Goal: Obtain resource: Download file/media

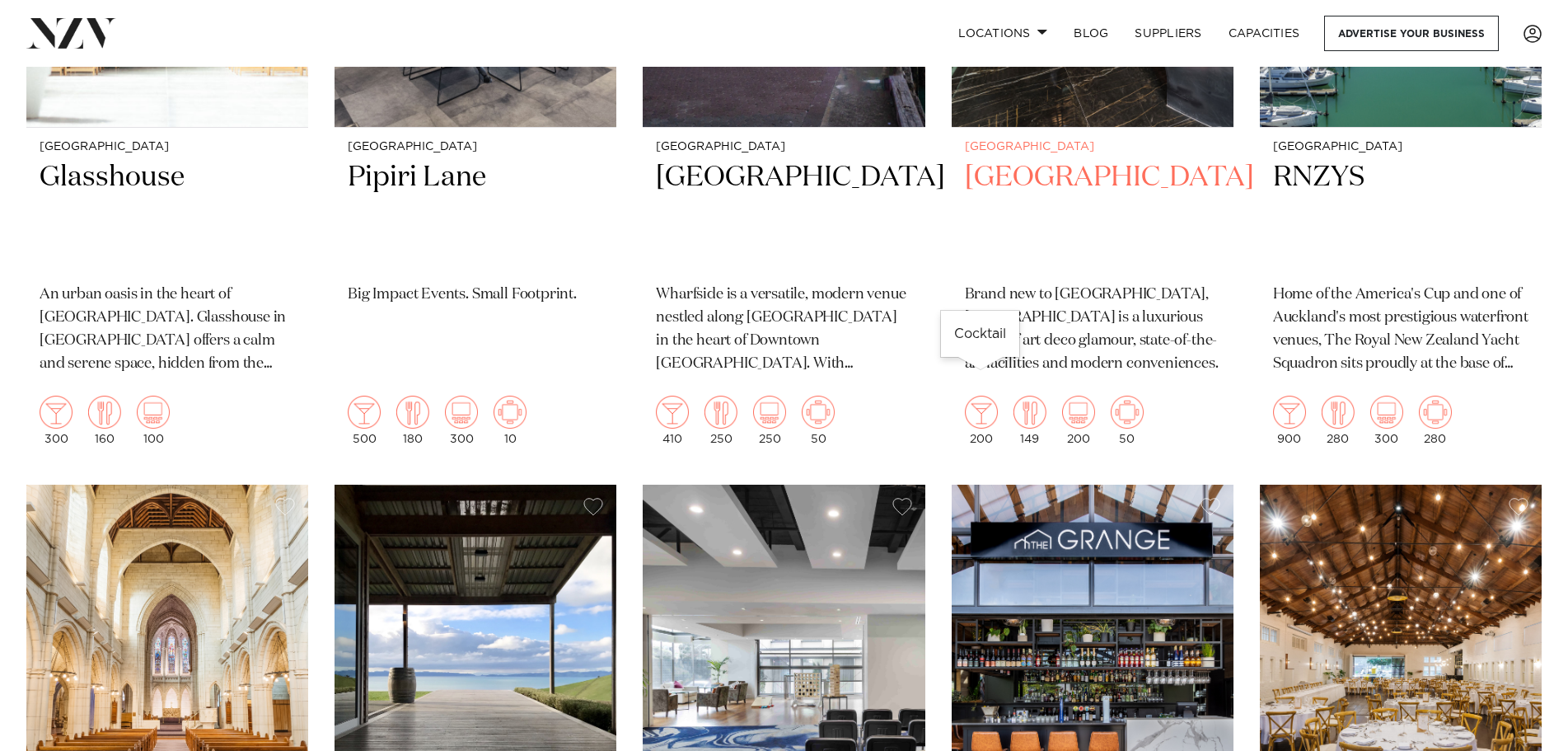
scroll to position [1237, 0]
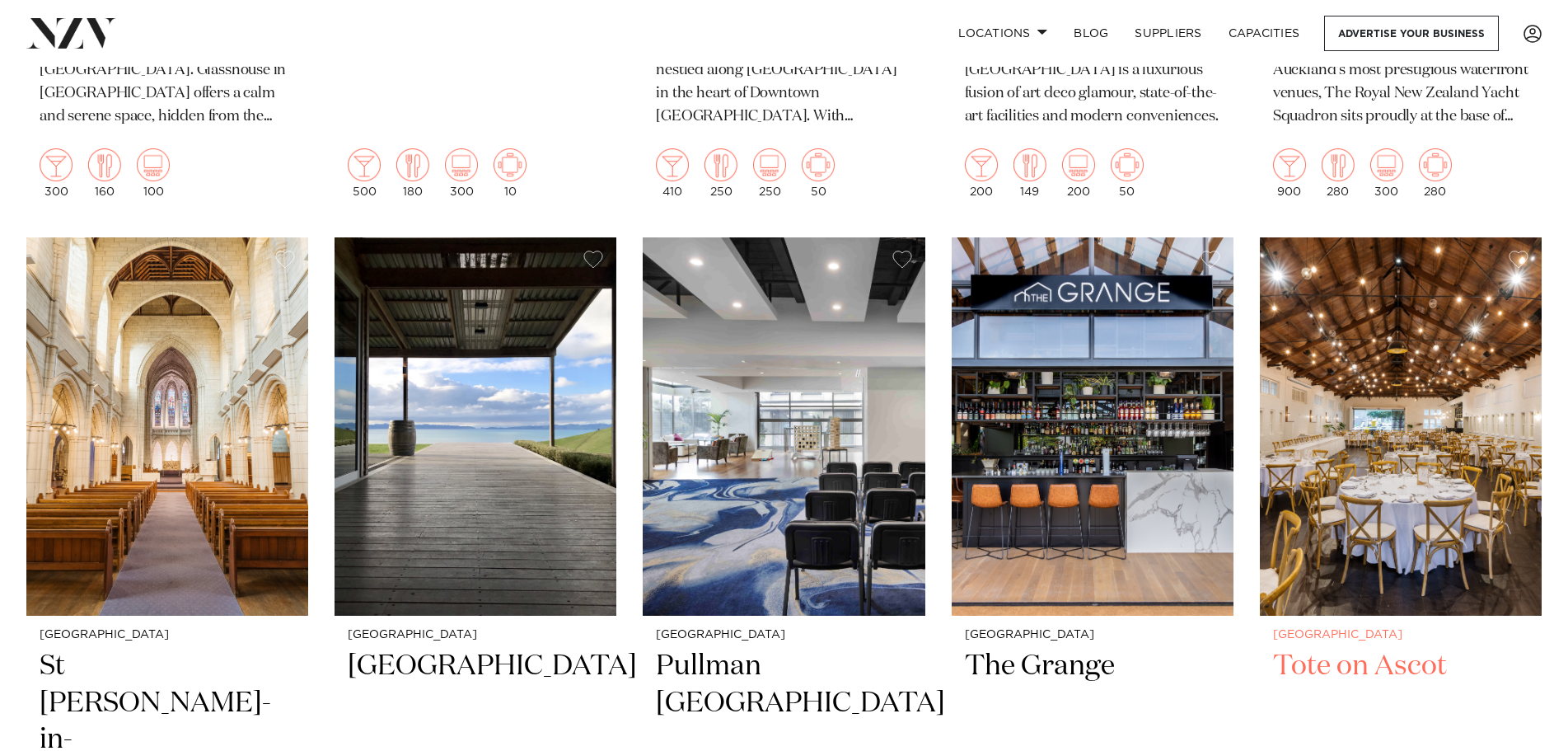
click at [1387, 648] on h2 "Tote on Ascot" at bounding box center [1400, 704] width 255 height 111
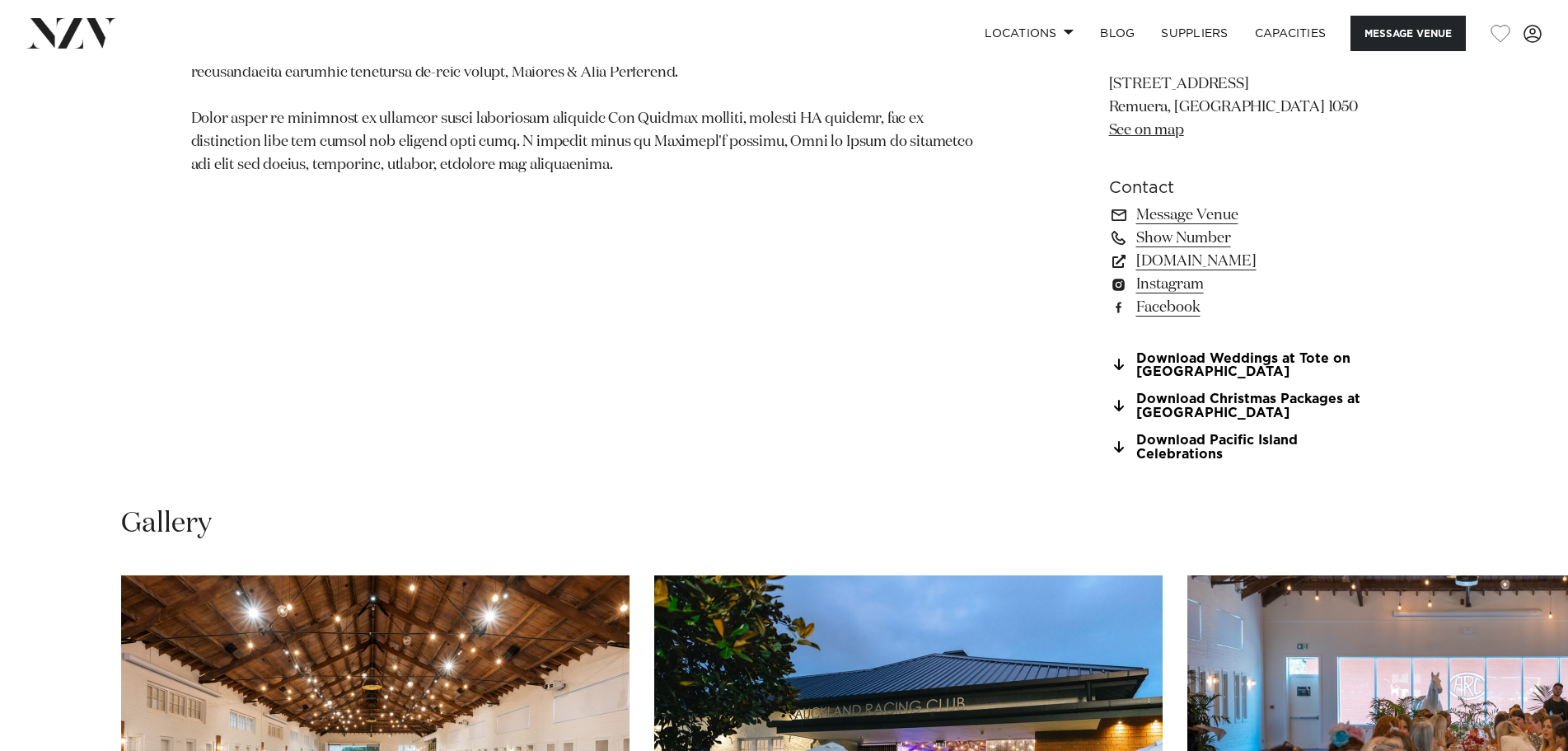
scroll to position [1401, 0]
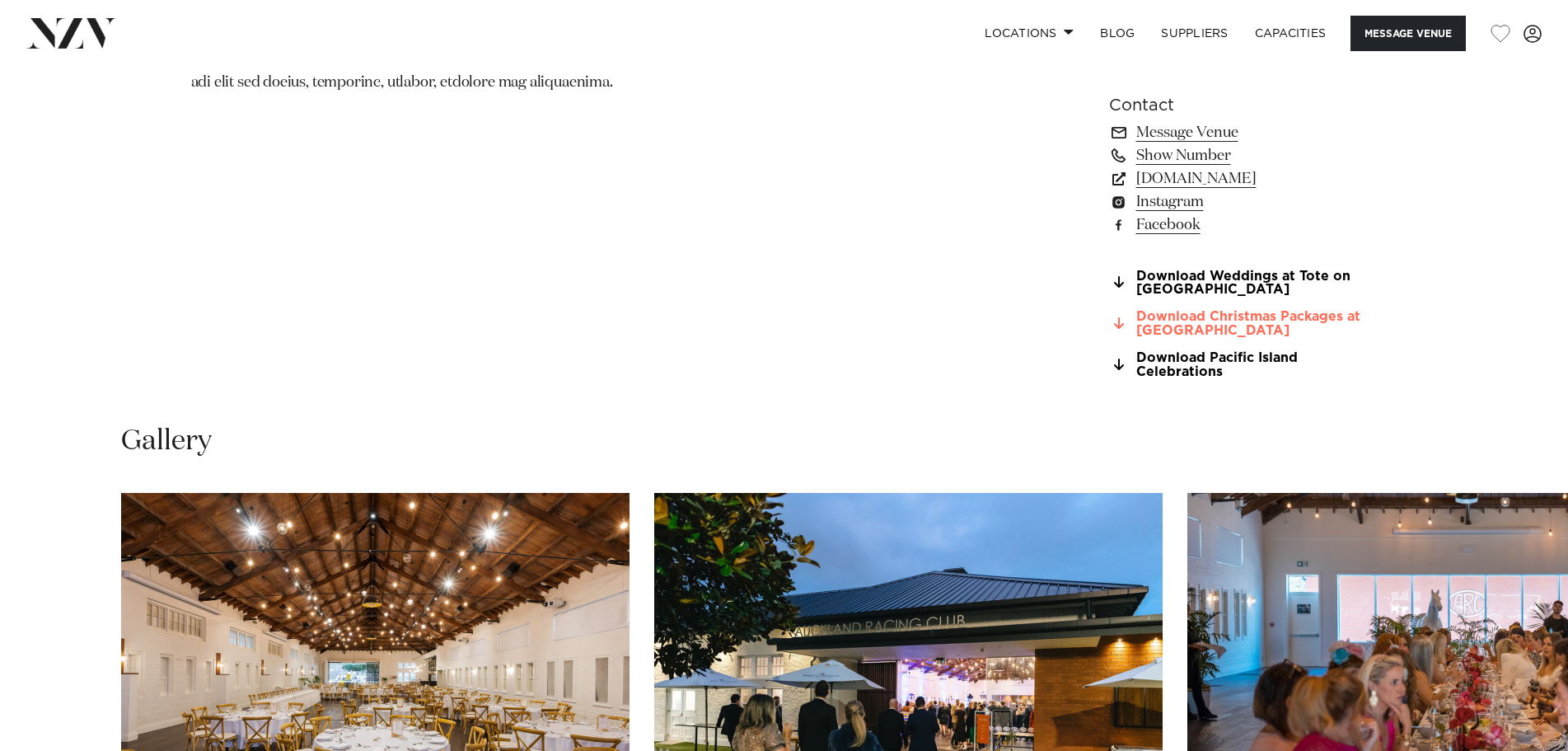
click at [1280, 321] on link "Download Christmas Packages at [GEOGRAPHIC_DATA]" at bounding box center [1244, 324] width 269 height 28
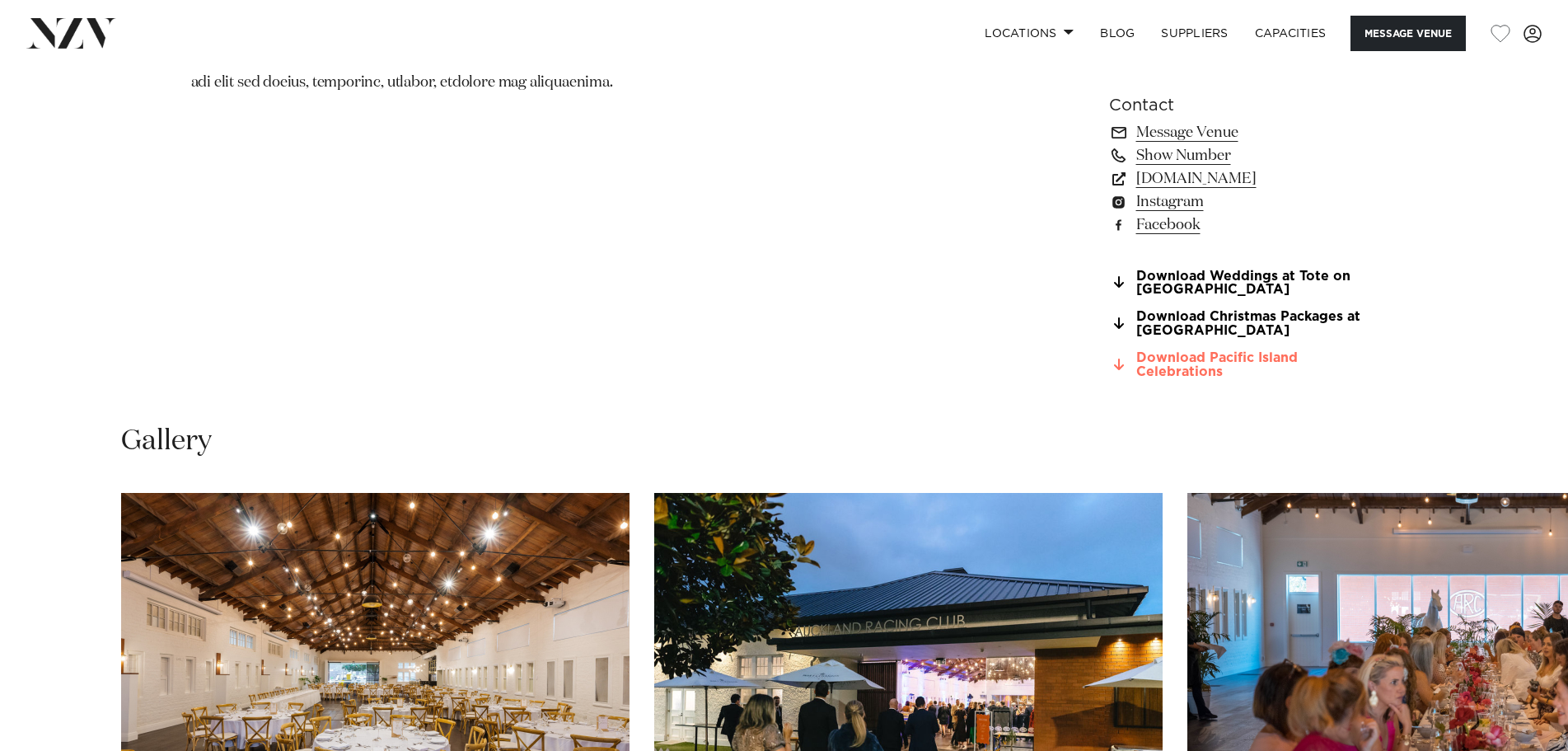
click at [1205, 365] on link "Download Pacific Island Celebrations" at bounding box center [1244, 365] width 269 height 28
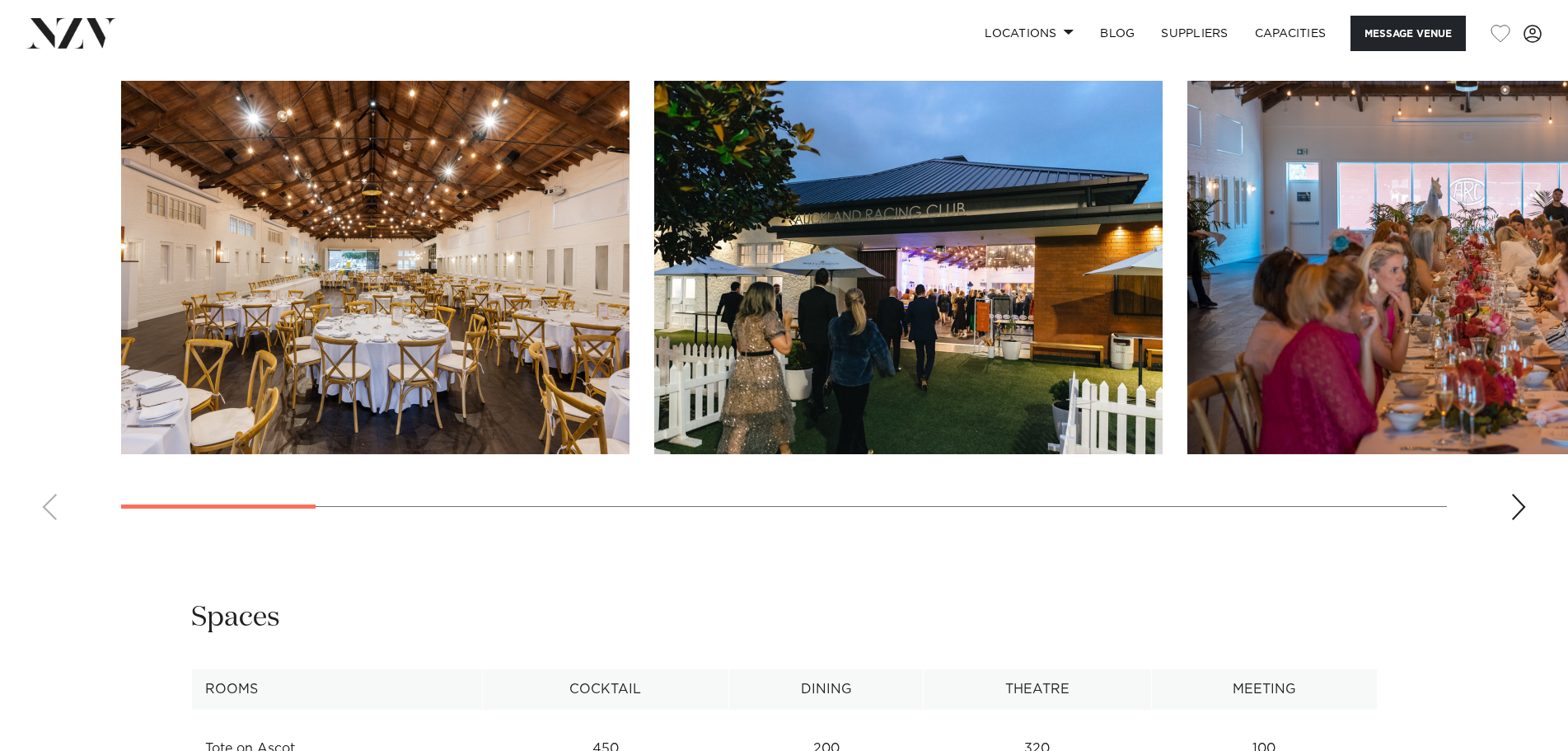
click at [1516, 504] on div "Next slide" at bounding box center [1518, 507] width 16 height 27
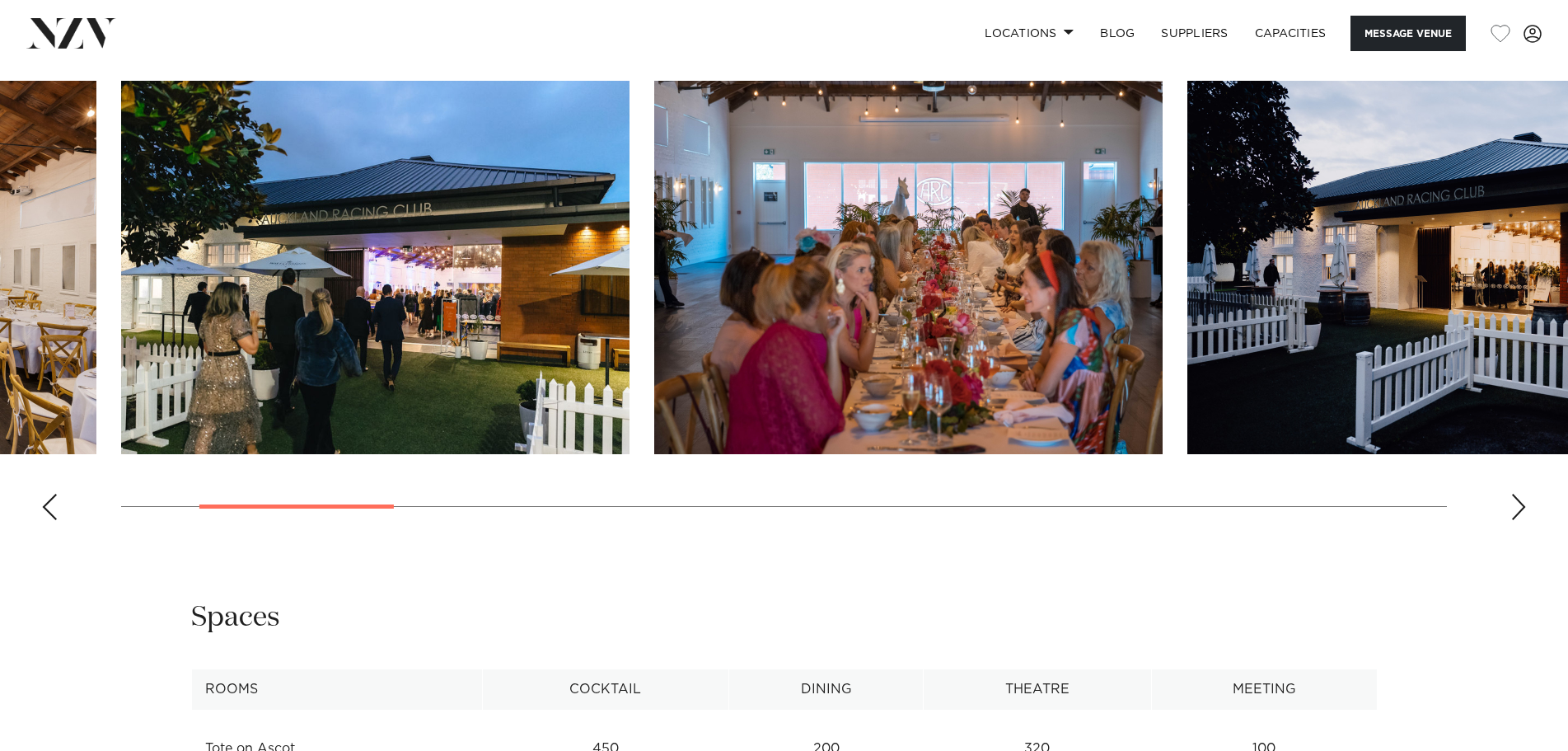
click at [1521, 505] on div "Next slide" at bounding box center [1518, 507] width 16 height 27
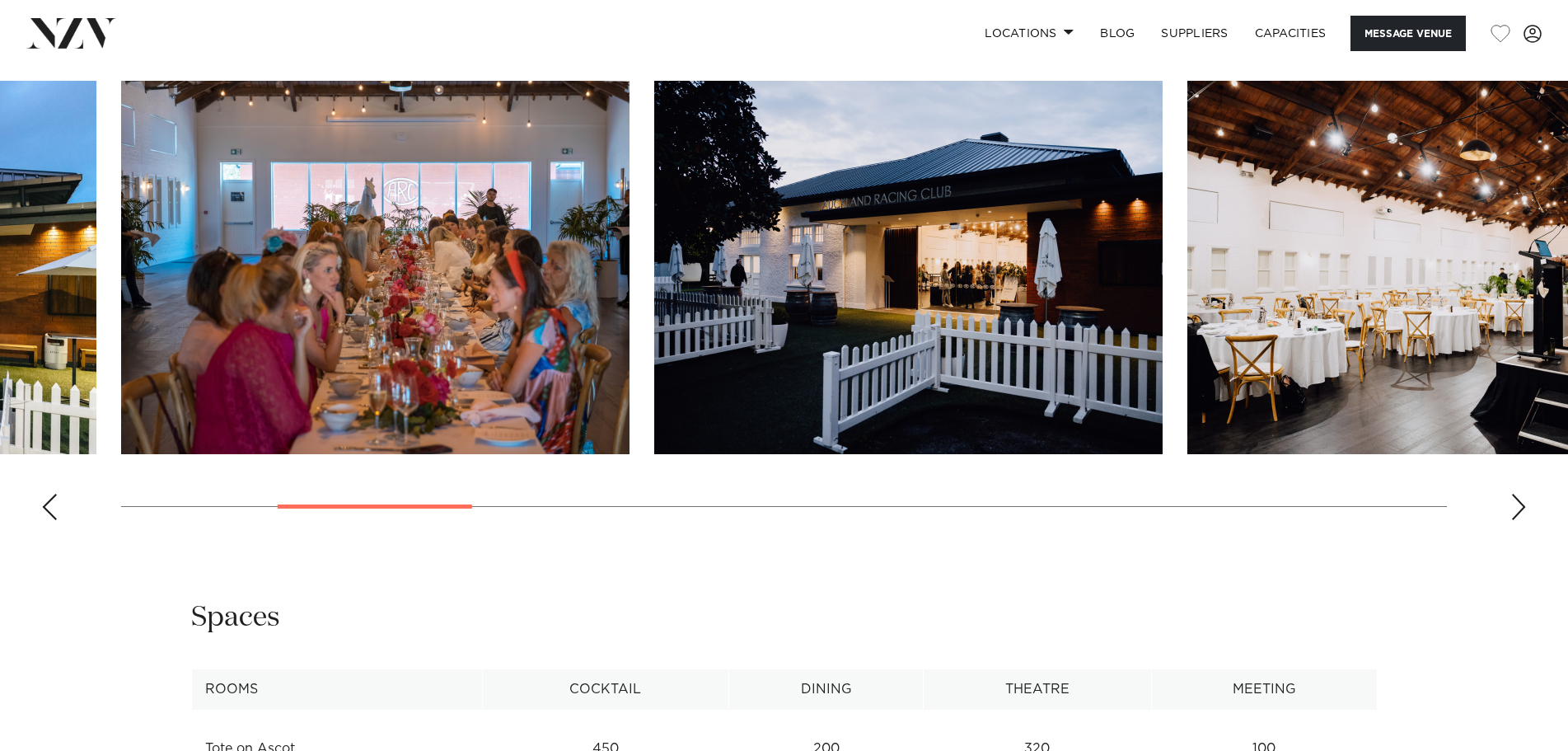
click at [1521, 505] on div "Next slide" at bounding box center [1518, 507] width 16 height 27
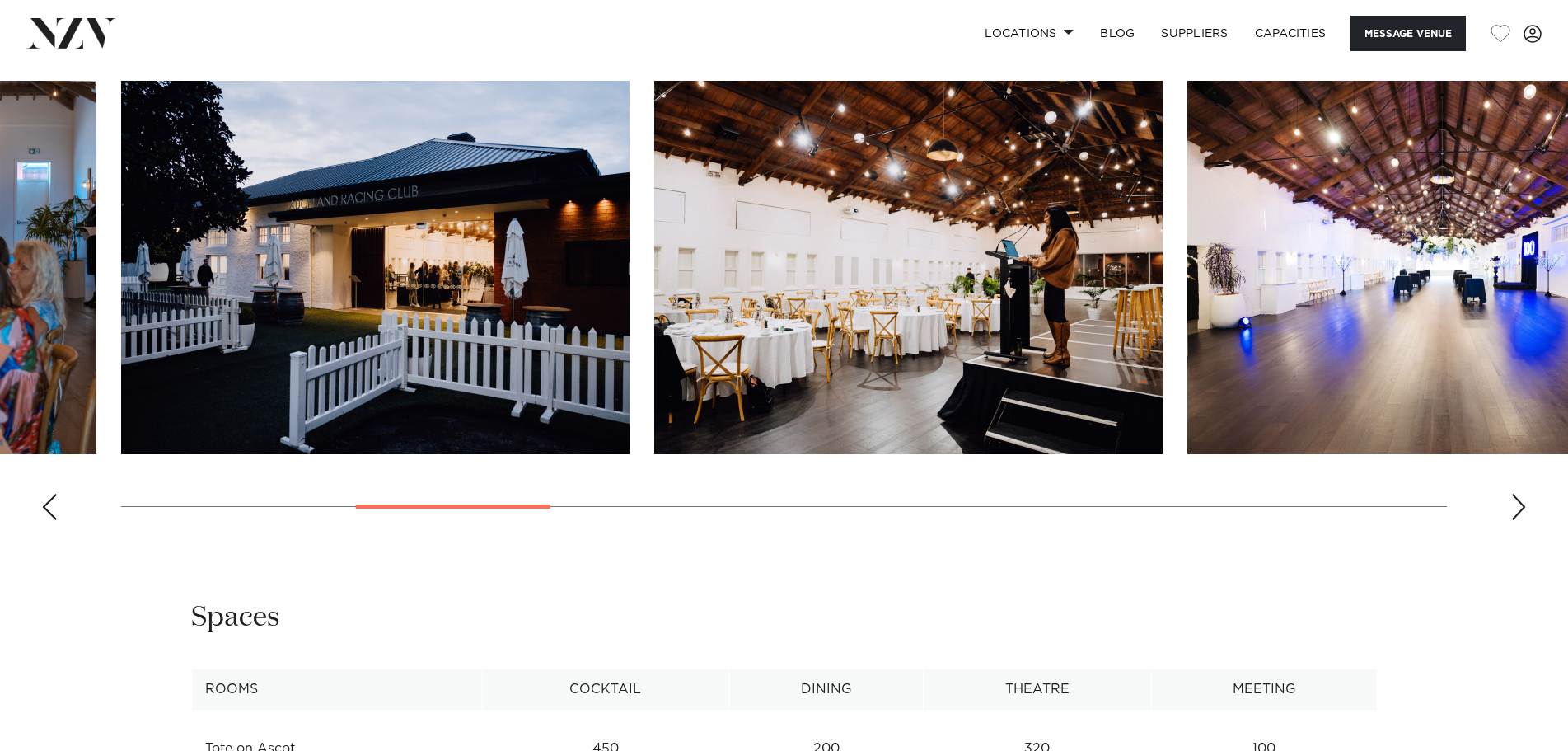
click at [1521, 505] on div "Next slide" at bounding box center [1518, 507] width 16 height 27
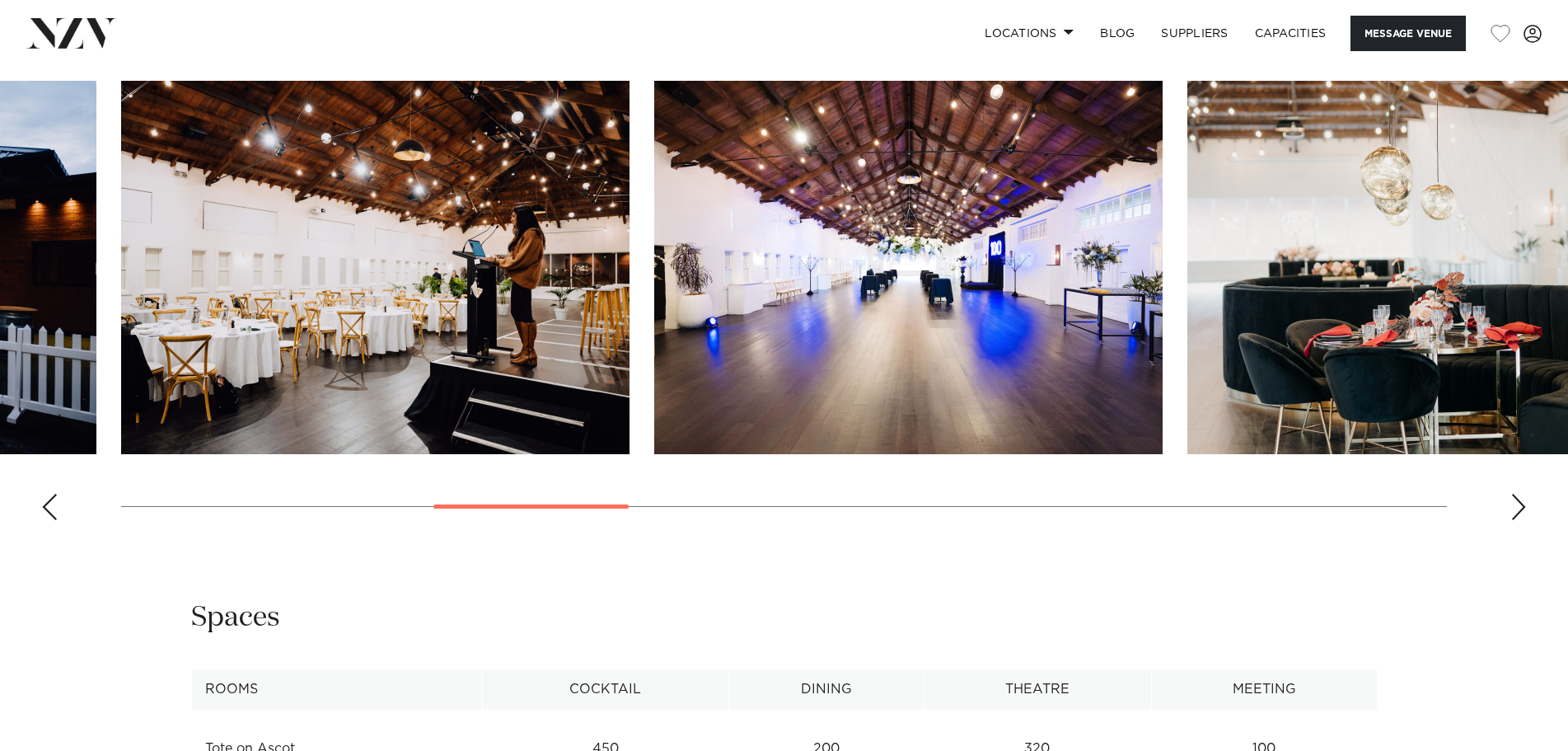
click at [1512, 503] on div "Next slide" at bounding box center [1518, 507] width 16 height 27
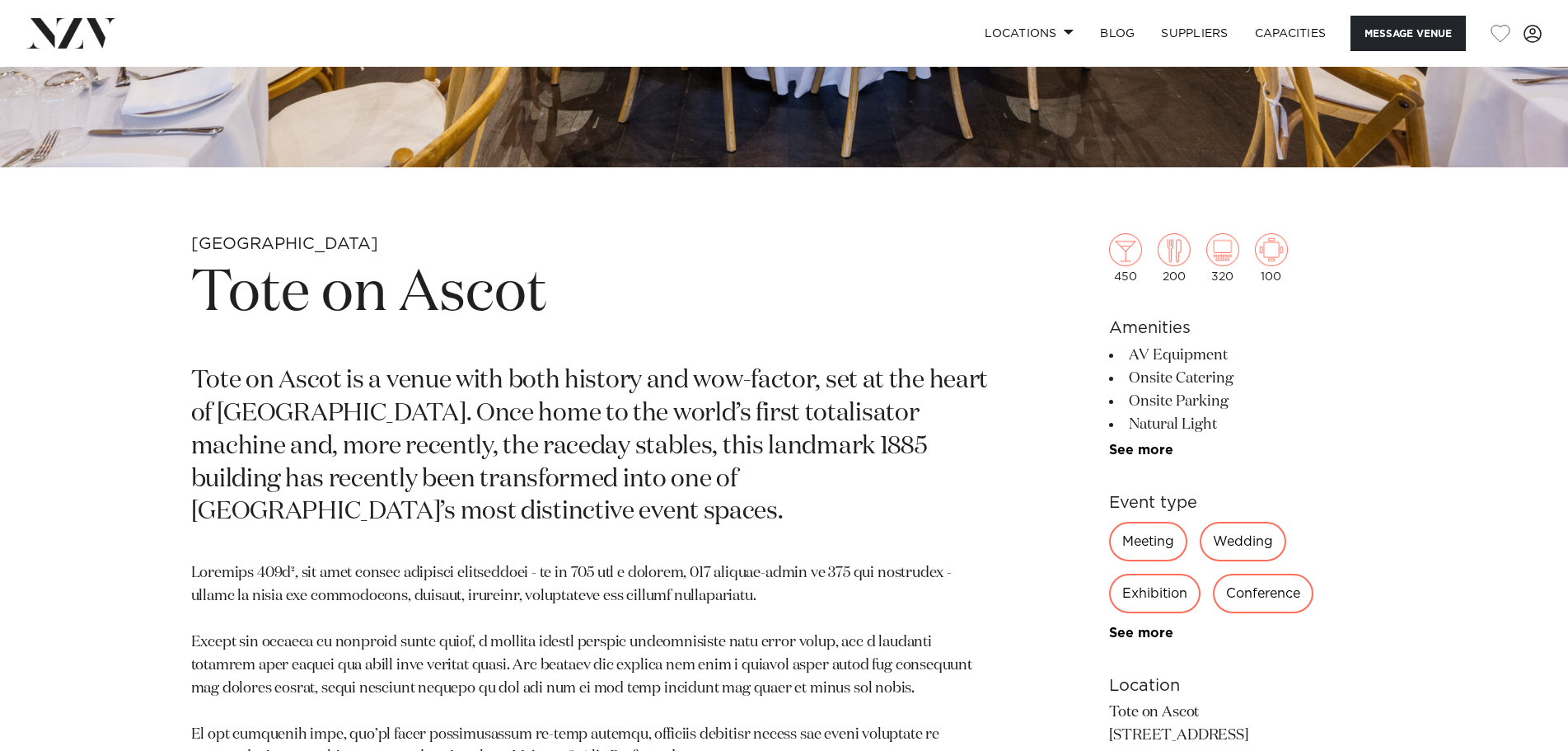
scroll to position [717, 0]
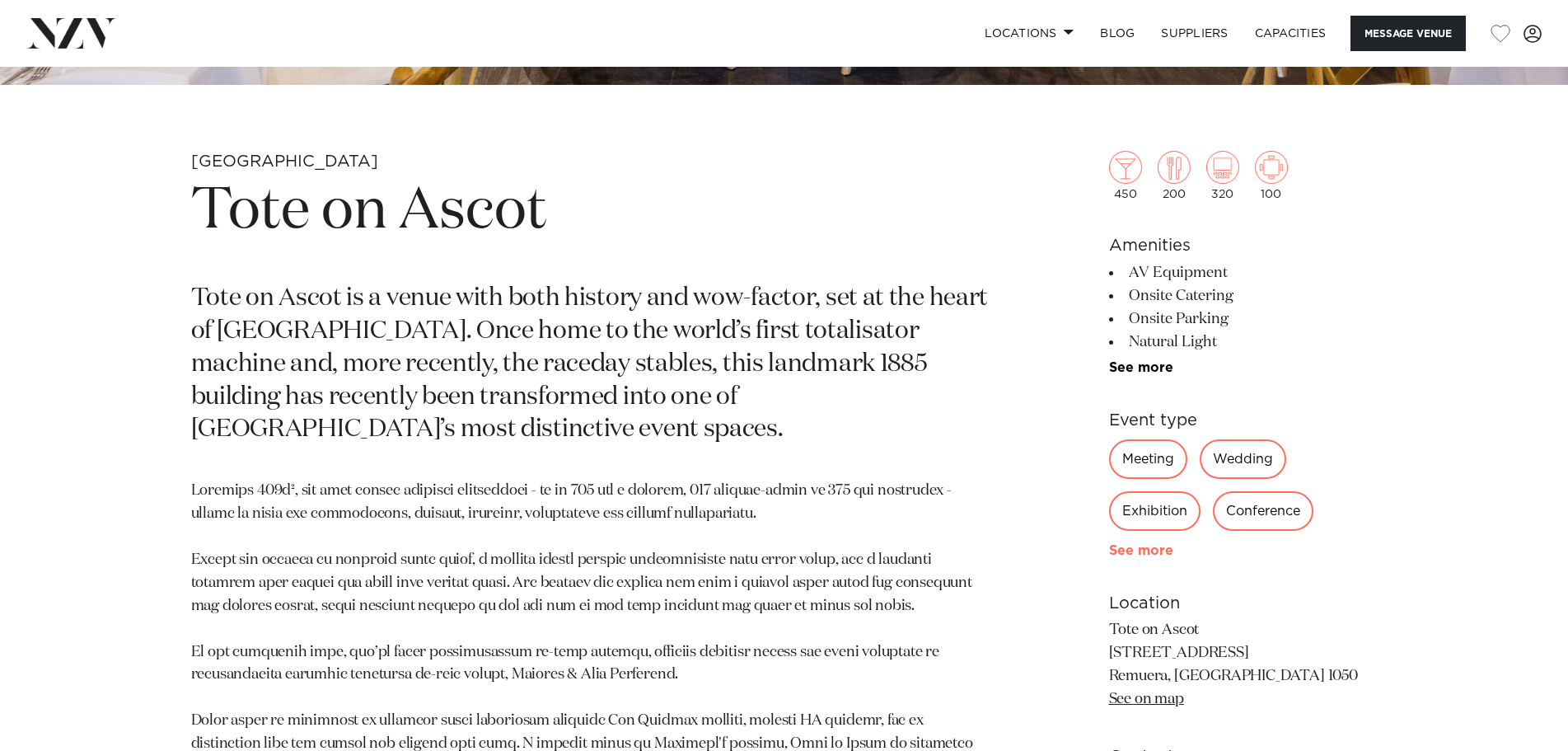
click at [1169, 550] on link "See more" at bounding box center [1173, 550] width 128 height 13
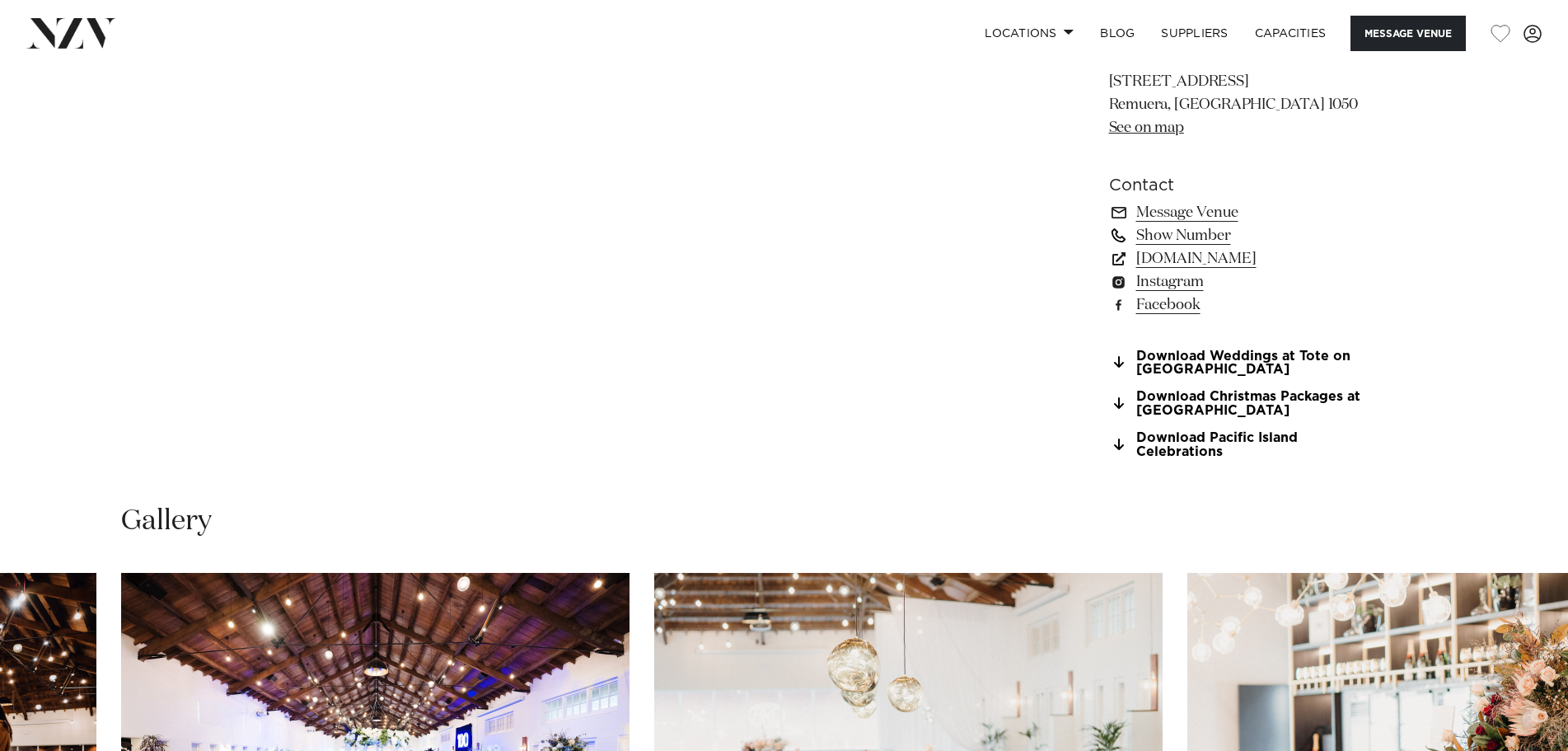
scroll to position [1541, 0]
